Goal: Task Accomplishment & Management: Use online tool/utility

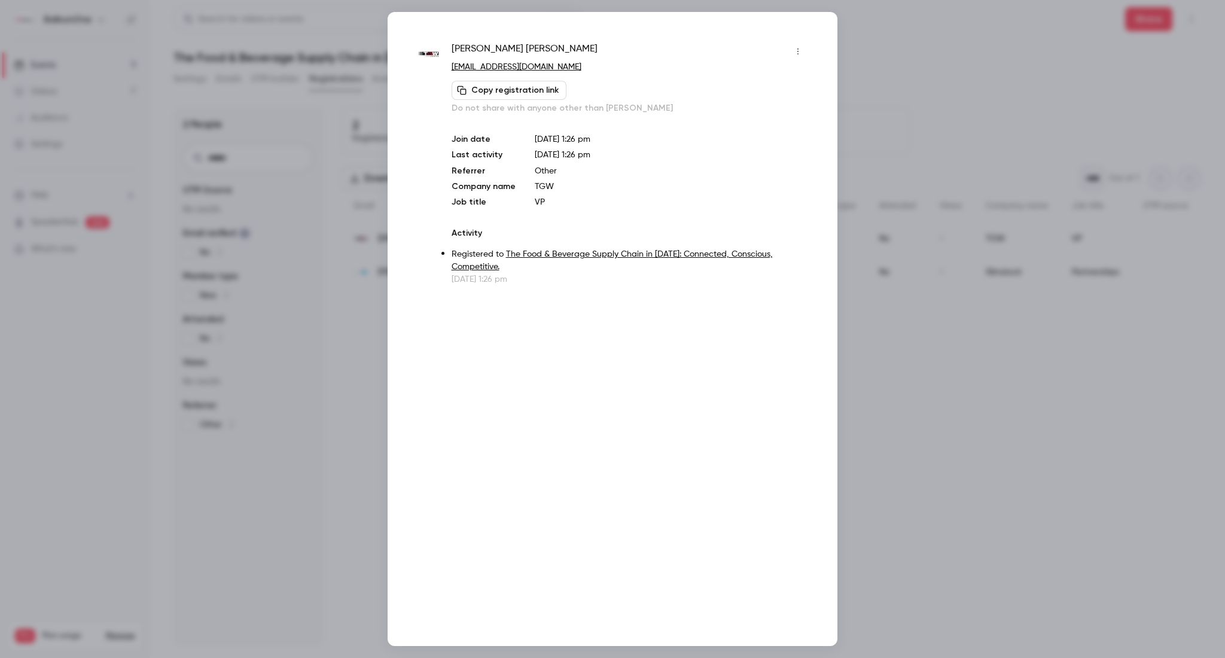
click at [856, 458] on div at bounding box center [612, 329] width 1225 height 658
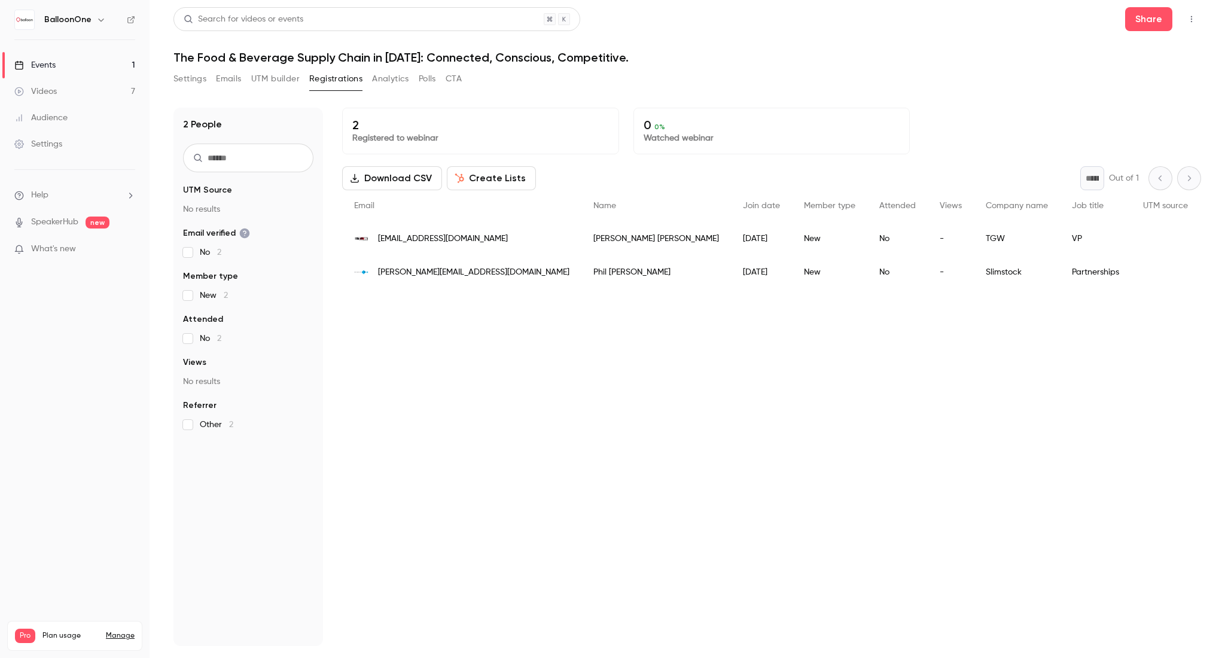
click at [118, 61] on link "Events 1" at bounding box center [75, 65] width 150 height 26
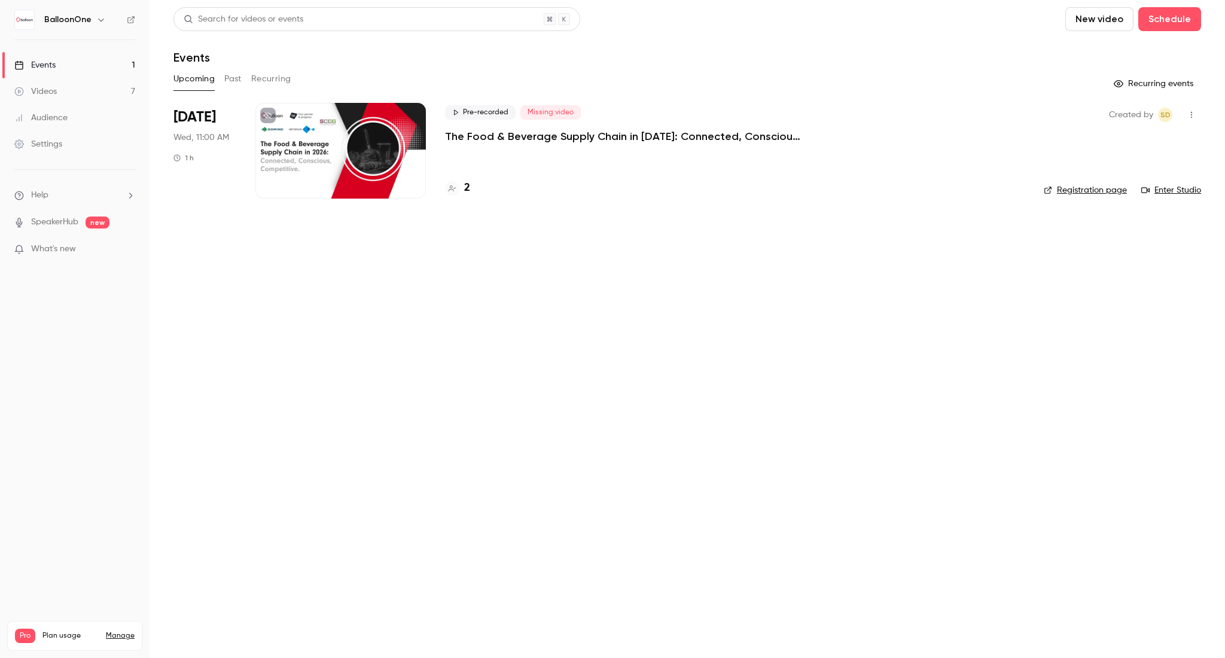
click at [477, 148] on div "Pre-recorded Missing video The Food & Beverage Supply Chain in [DATE]: Connecte…" at bounding box center [735, 151] width 580 height 96
click at [1066, 196] on div "Created by SD Registration page Enter Studio" at bounding box center [1122, 151] width 157 height 96
click at [1079, 190] on link "Registration page" at bounding box center [1085, 190] width 83 height 12
